Goal: Check status: Check status

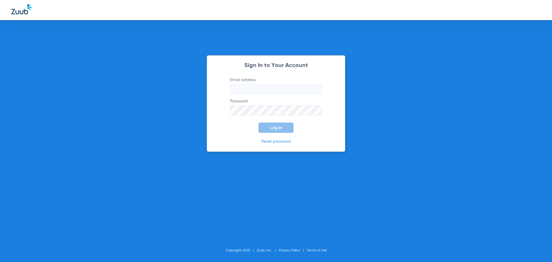
type input "[EMAIL_ADDRESS][DOMAIN_NAME]"
click at [270, 132] on button "Log In" at bounding box center [275, 127] width 35 height 10
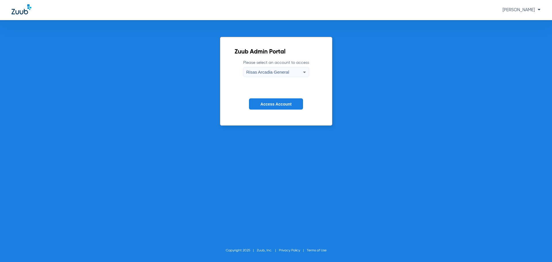
click at [272, 103] on span "Access Account" at bounding box center [275, 104] width 31 height 5
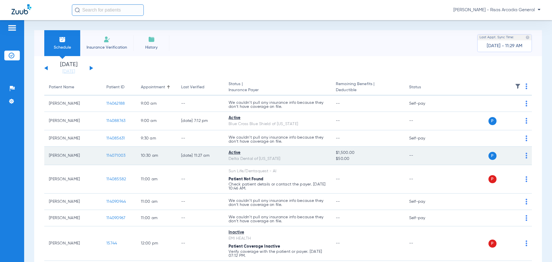
click at [122, 156] on span "114071003" at bounding box center [115, 155] width 19 height 4
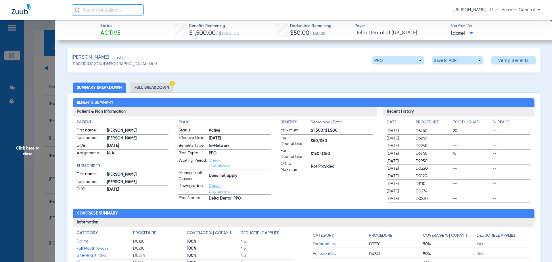
drag, startPoint x: 46, startPoint y: 60, endPoint x: 40, endPoint y: 50, distance: 12.4
click at [45, 60] on span "Click here to close" at bounding box center [27, 151] width 55 height 262
